Goal: Find specific page/section: Find specific page/section

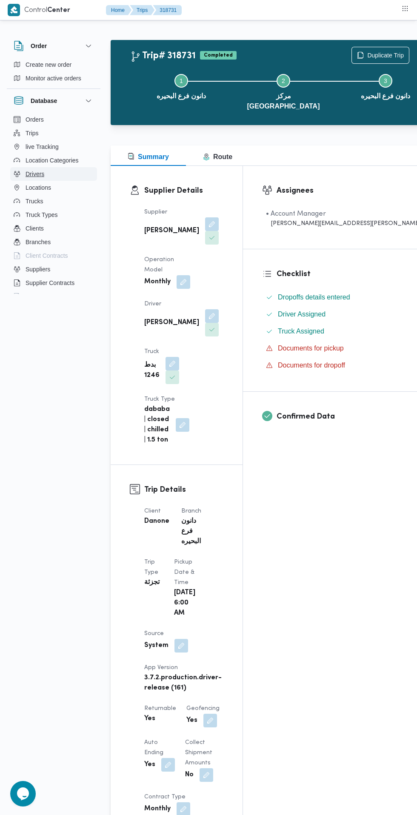
click at [55, 171] on button "Drivers" at bounding box center [53, 174] width 87 height 14
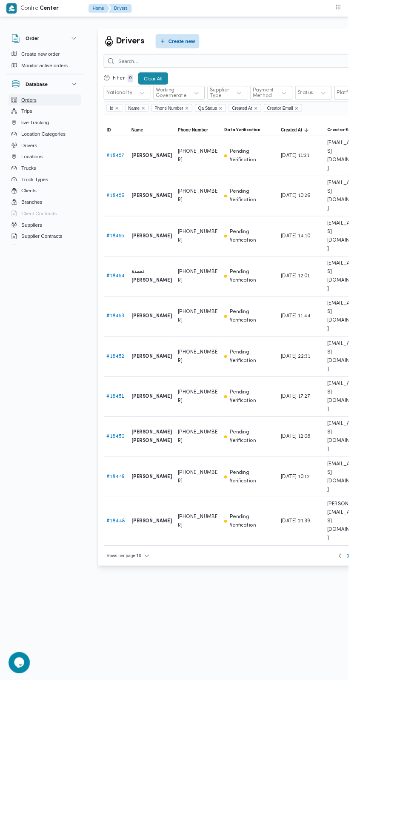
click at [46, 125] on button "Orders" at bounding box center [53, 120] width 87 height 14
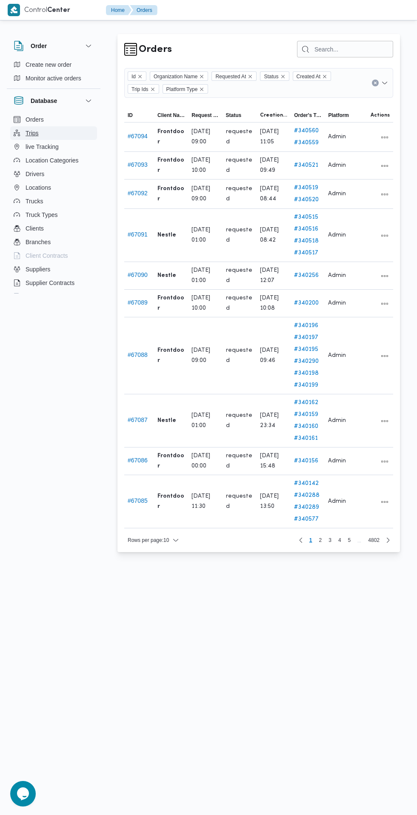
click at [55, 129] on button "Trips" at bounding box center [53, 133] width 87 height 14
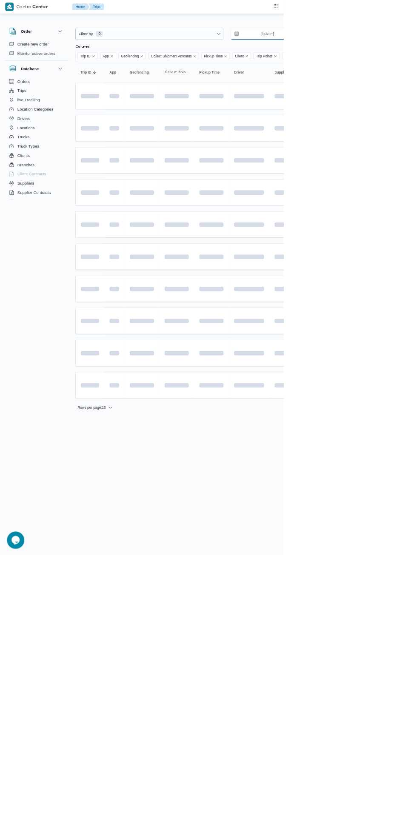
click at [390, 50] on input "[DATE]" at bounding box center [387, 49] width 97 height 17
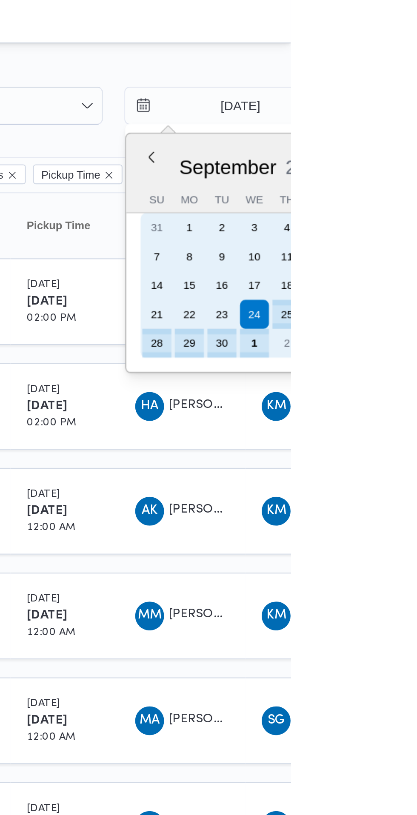
click at [400, 162] on div "1" at bounding box center [400, 162] width 14 height 14
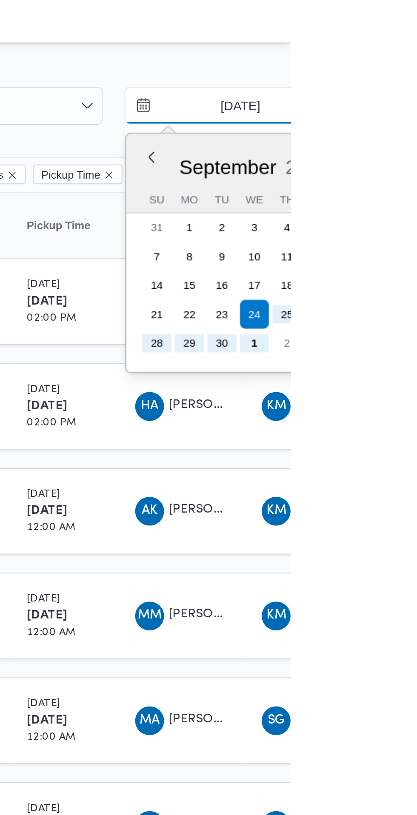
type input "[DATE]"
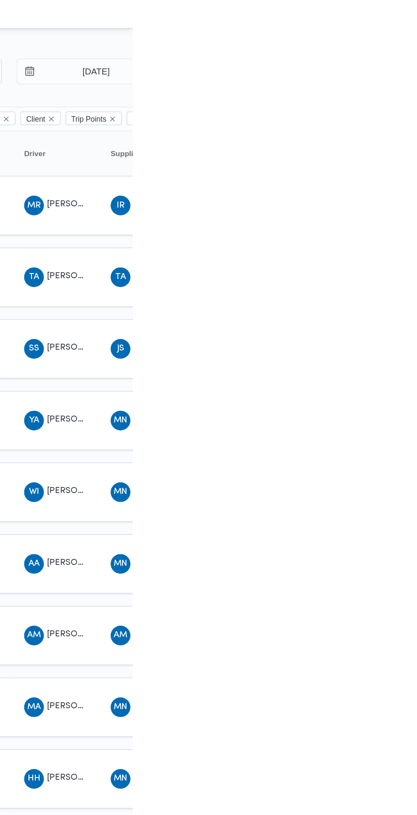
scroll to position [0, 1]
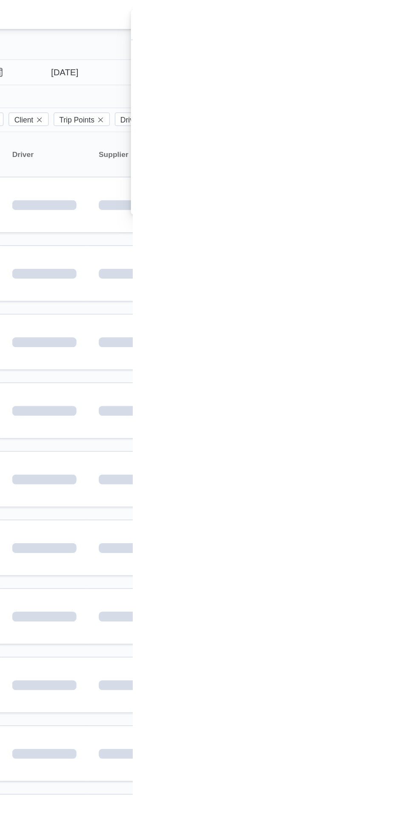
scroll to position [0, 10]
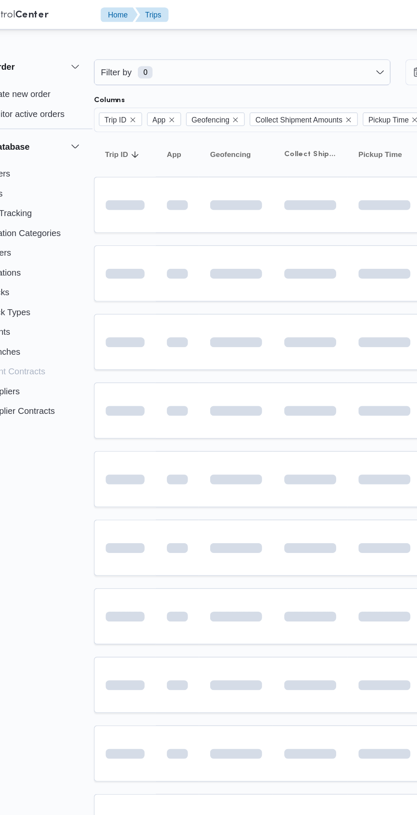
scroll to position [0, 0]
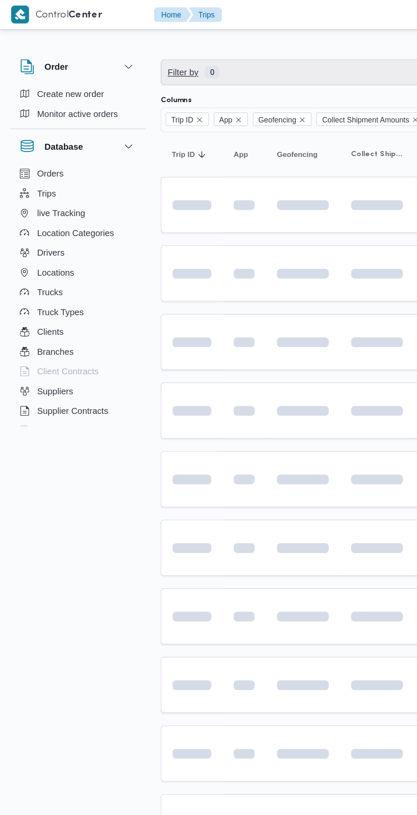
click at [215, 51] on span "Filter by 0" at bounding box center [212, 49] width 203 height 17
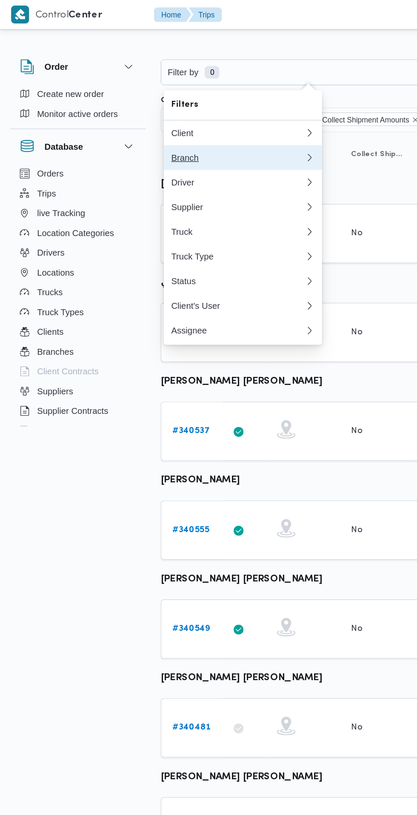
click at [166, 111] on div "Branch" at bounding box center [164, 108] width 92 height 7
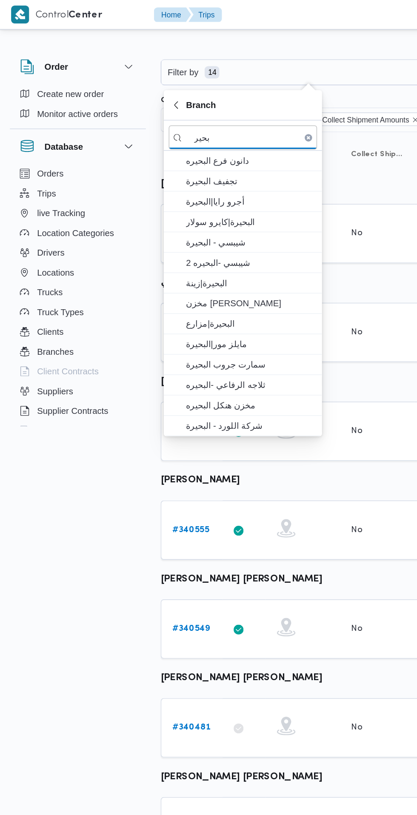
type input "بحير"
click at [185, 110] on span "دانون فرع البحيره" at bounding box center [172, 111] width 88 height 10
